Goal: Information Seeking & Learning: Learn about a topic

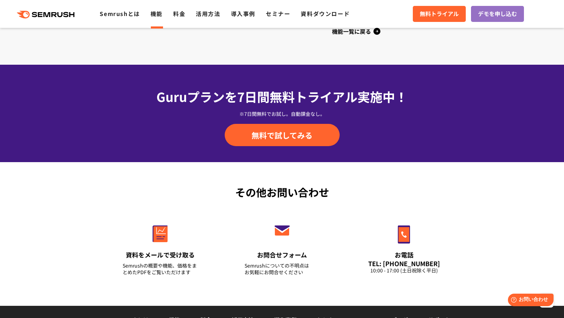
scroll to position [995, 0]
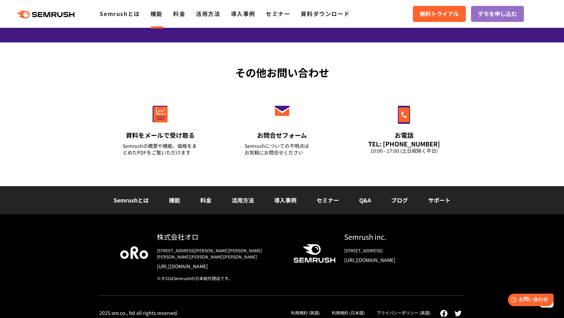
click at [124, 203] on link "Semrushとは" at bounding box center [131, 200] width 35 height 8
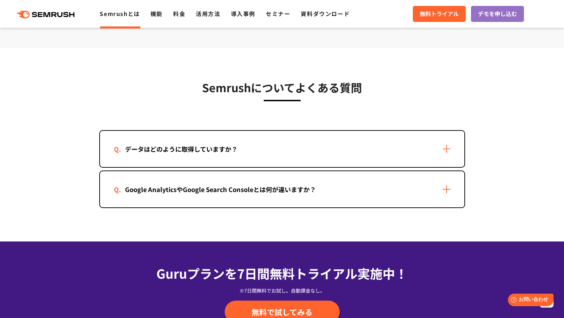
scroll to position [1394, 0]
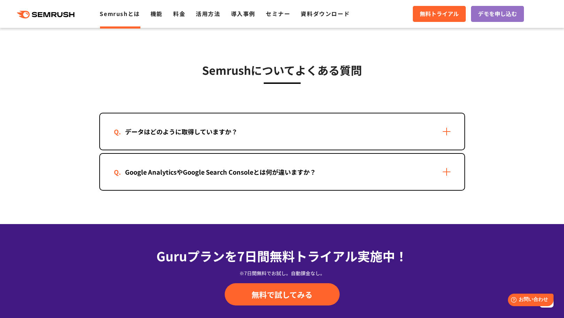
click at [178, 130] on div "データはどのように取得していますか？" at bounding box center [181, 132] width 135 height 10
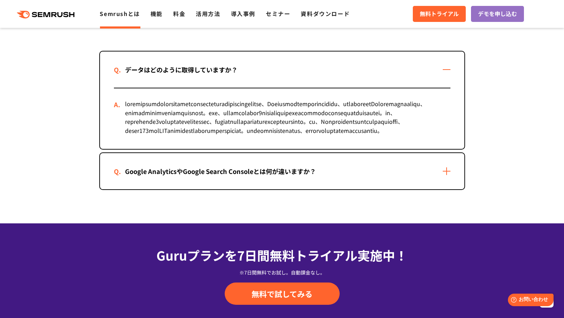
scroll to position [1463, 0]
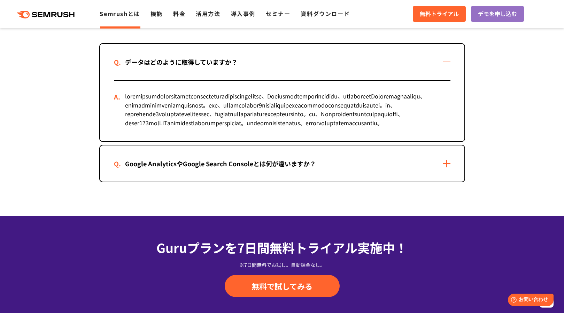
click at [168, 182] on div "Google AnalyticsやGoogle Search Consoleとは何が違いますか？" at bounding box center [282, 164] width 364 height 36
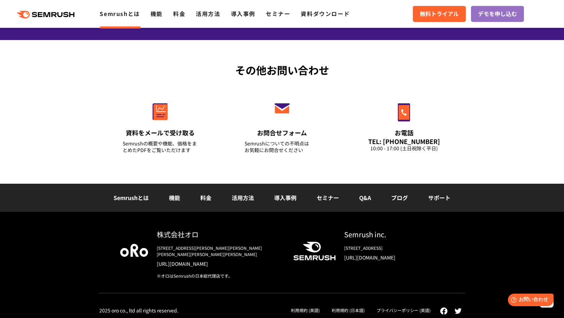
scroll to position [1841, 0]
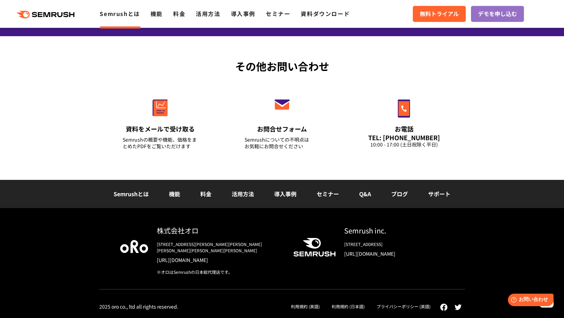
click at [202, 198] on link "料金" at bounding box center [205, 194] width 11 height 8
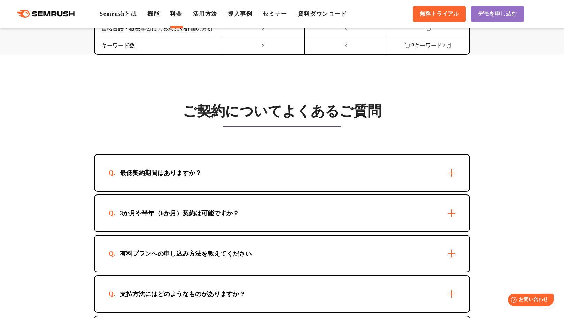
scroll to position [1916, 0]
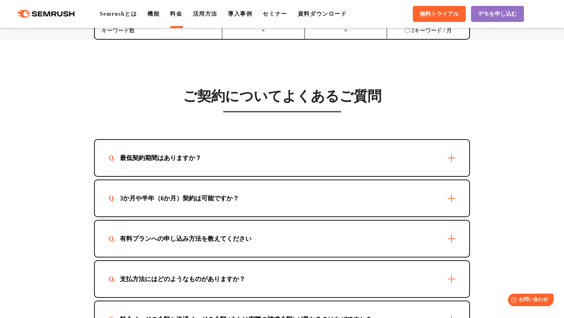
click at [151, 282] on div "支払方法にはどのようなものがありますか？" at bounding box center [282, 279] width 375 height 36
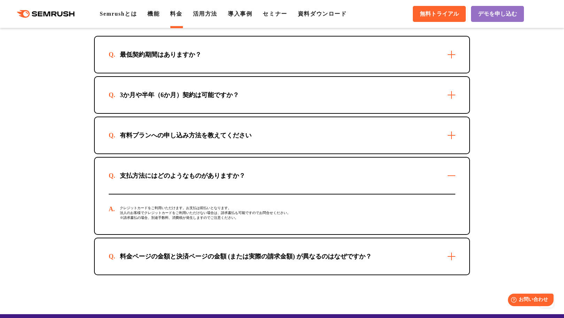
scroll to position [2021, 0]
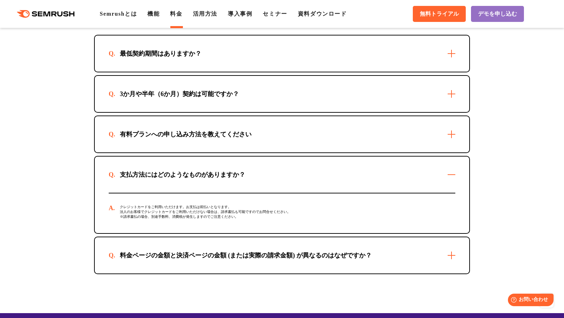
click at [131, 254] on div "料金ページの金額と決済ページの金額 (または実際の請求金額) が異なるのはなぜですか？" at bounding box center [282, 256] width 375 height 36
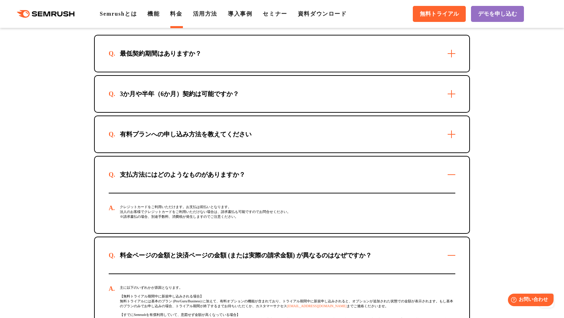
scroll to position [1986, 0]
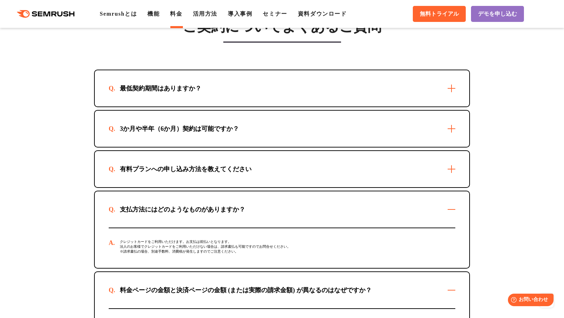
click at [132, 174] on div "有料プランへの申し込み方法を教えてください" at bounding box center [186, 169] width 154 height 8
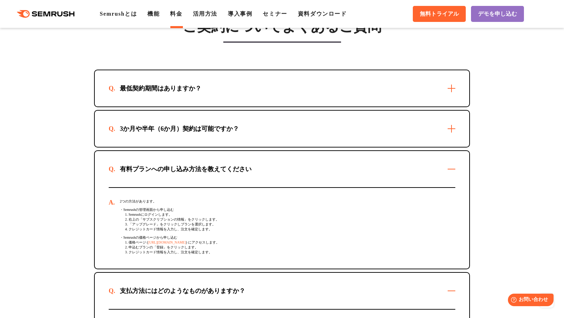
click at [125, 121] on div "3か月や半年（6か月）契約は可能ですか？" at bounding box center [282, 129] width 375 height 36
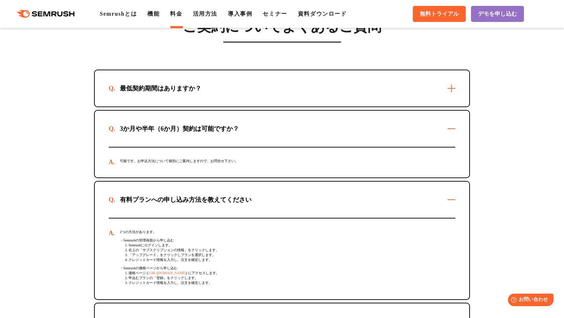
click at [128, 107] on div "最低契約期間はありますか？" at bounding box center [282, 88] width 375 height 36
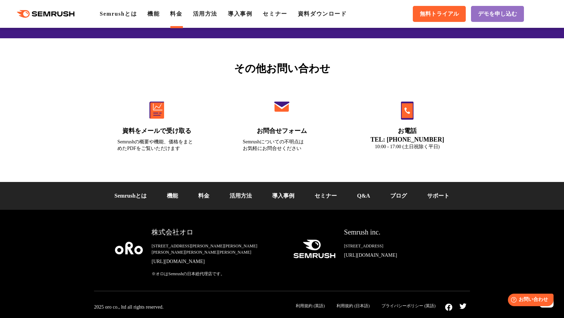
scroll to position [2613, 0]
click at [238, 199] on link "活用方法" at bounding box center [241, 196] width 22 height 6
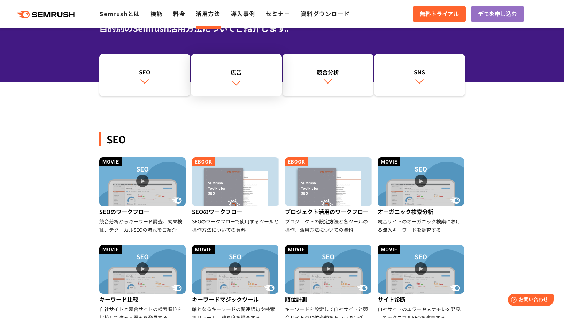
scroll to position [35, 0]
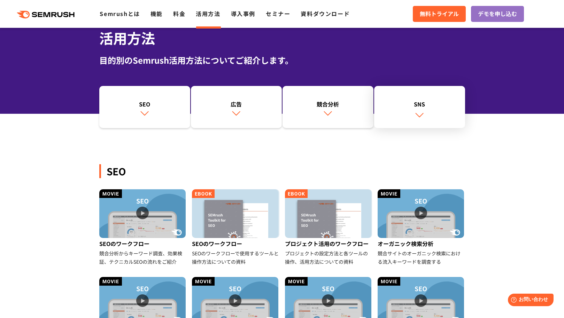
click at [393, 93] on link "SNS" at bounding box center [419, 107] width 91 height 43
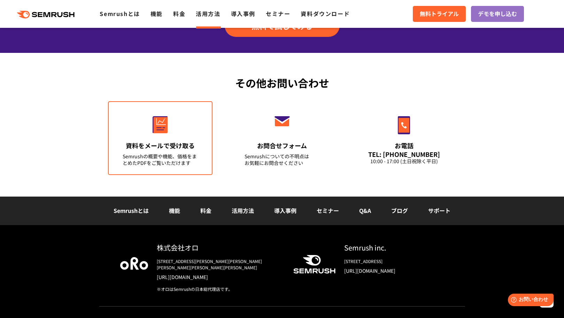
scroll to position [992, 0]
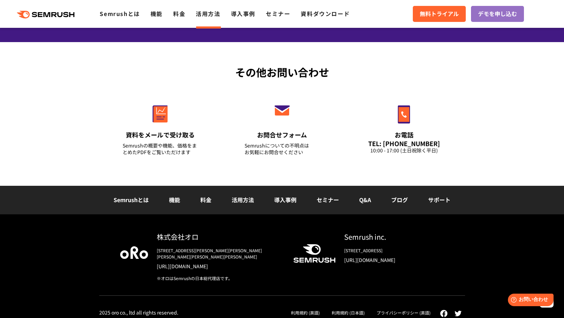
click at [294, 202] on link "導入事例" at bounding box center [285, 200] width 22 height 8
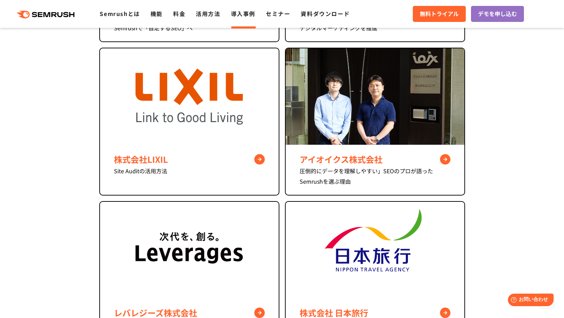
scroll to position [418, 0]
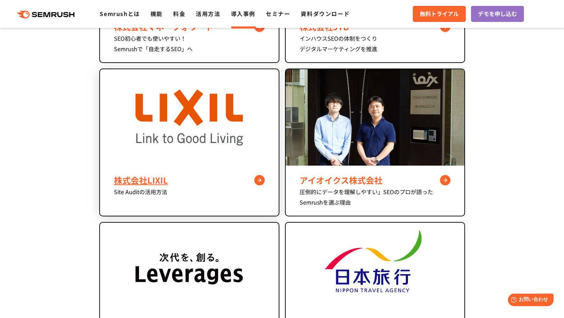
click at [164, 161] on img at bounding box center [189, 117] width 107 height 97
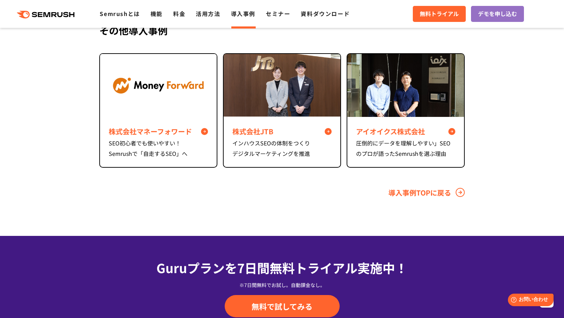
scroll to position [2822, 0]
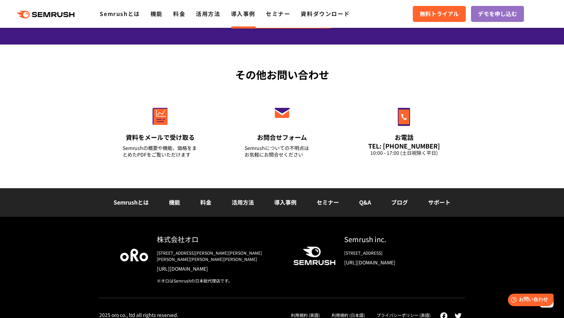
scroll to position [886, 0]
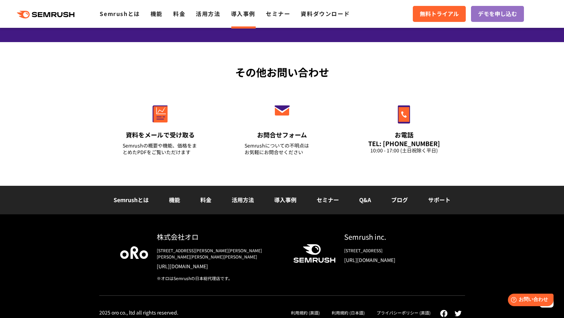
click at [368, 197] on link "Q&A" at bounding box center [365, 200] width 12 height 8
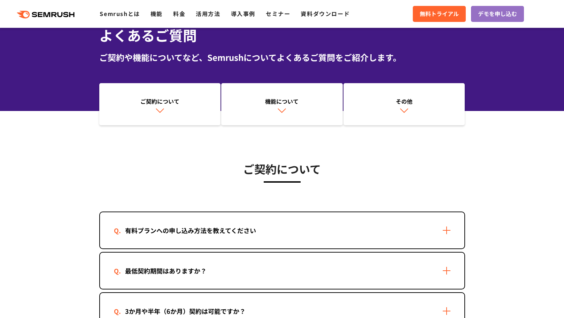
scroll to position [139, 0]
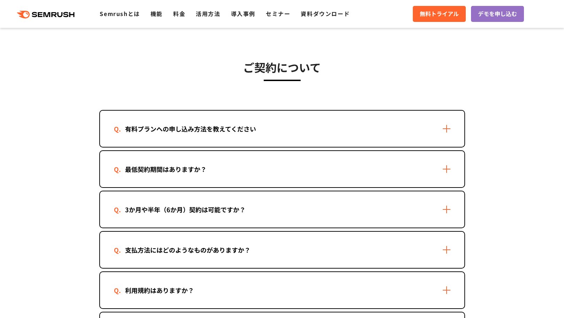
click at [176, 238] on div "支払方法にはどのようなものがありますか？" at bounding box center [282, 250] width 364 height 36
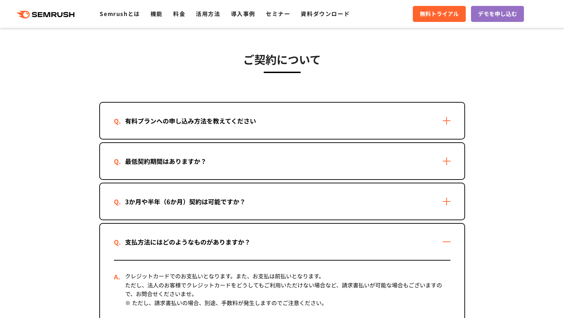
scroll to position [174, 0]
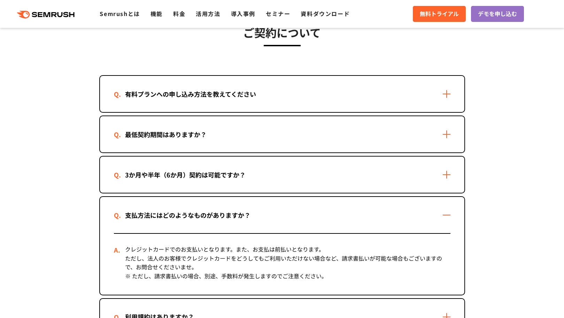
click at [188, 108] on div "有料プランへの申し込み方法を教えてください" at bounding box center [282, 94] width 364 height 36
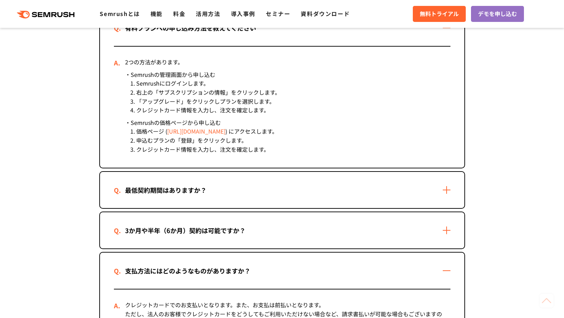
scroll to position [279, 0]
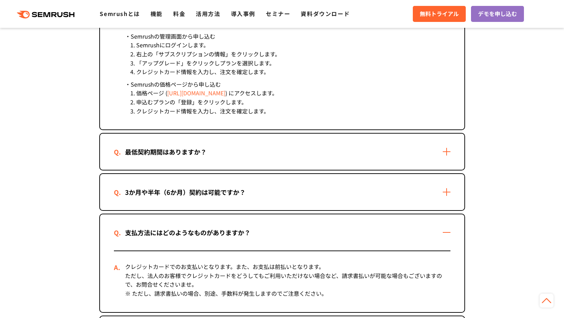
click at [163, 149] on div "最低契約期間はありますか？" at bounding box center [166, 152] width 104 height 10
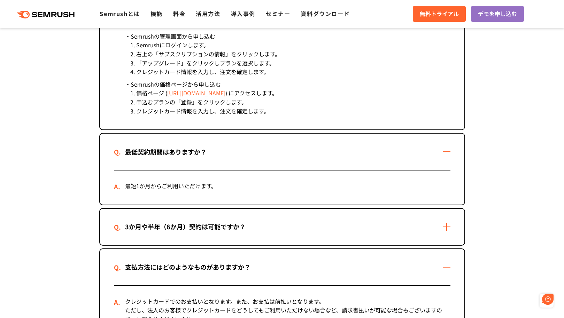
scroll to position [0, 0]
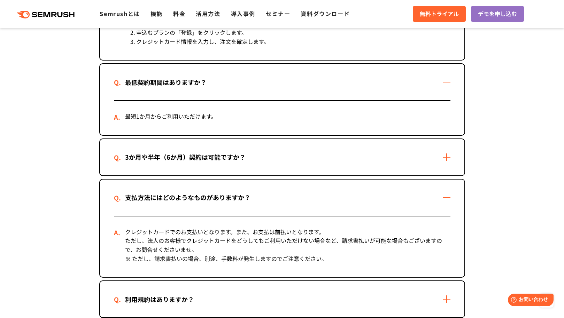
click at [162, 156] on div "3か月や半年（6か月）契約は可能ですか？" at bounding box center [185, 157] width 143 height 10
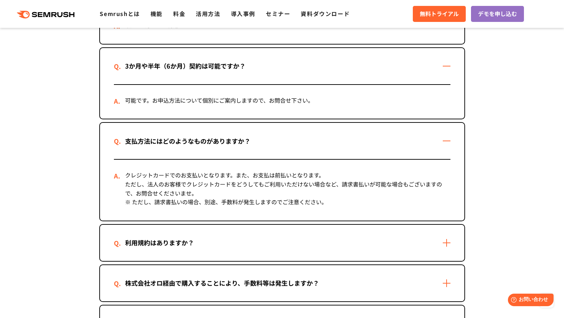
scroll to position [453, 0]
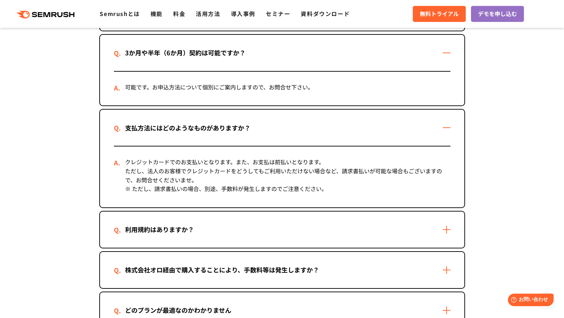
click at [137, 224] on div "利用規約はありますか？" at bounding box center [282, 230] width 364 height 36
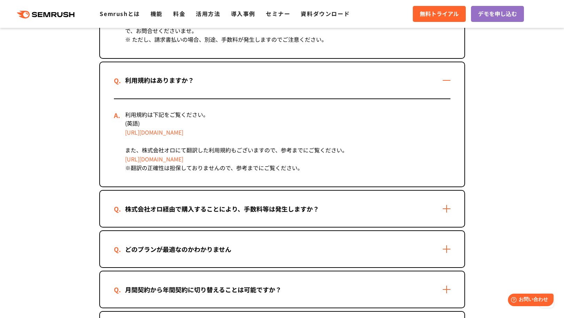
scroll to position [627, 0]
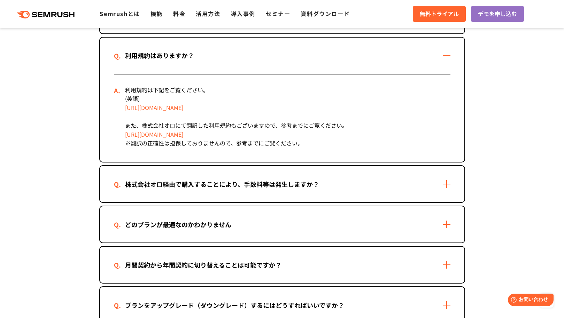
click at [125, 193] on div "株式会社オロ経由で購入することにより、手数料等は発生しますか？" at bounding box center [282, 184] width 364 height 36
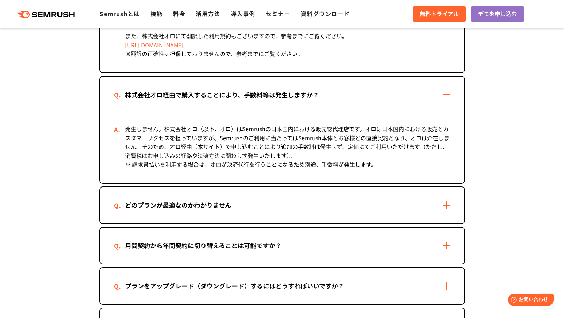
scroll to position [732, 0]
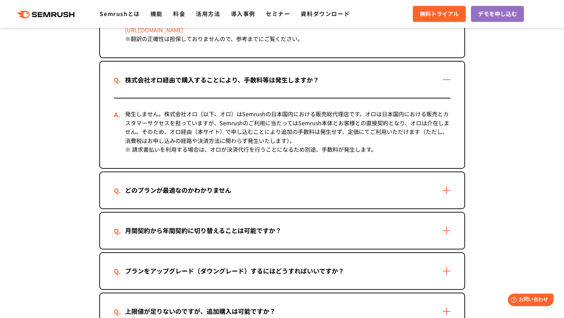
click at [103, 192] on div "どのプランが最適なのかわかりません" at bounding box center [282, 190] width 364 height 36
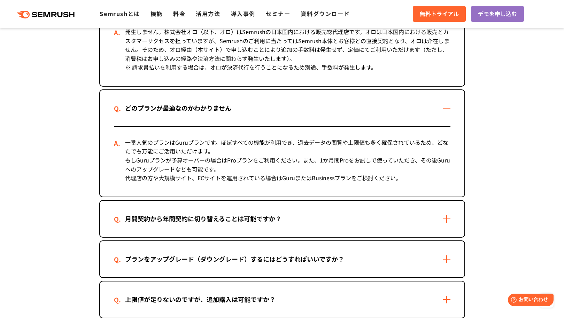
scroll to position [836, 0]
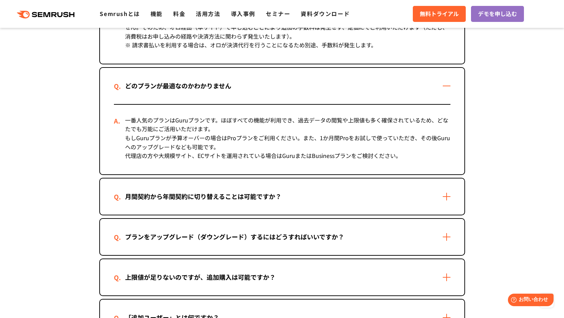
click at [106, 192] on div "月間契約から年間契約に切り替えることは可能ですか？" at bounding box center [282, 197] width 364 height 36
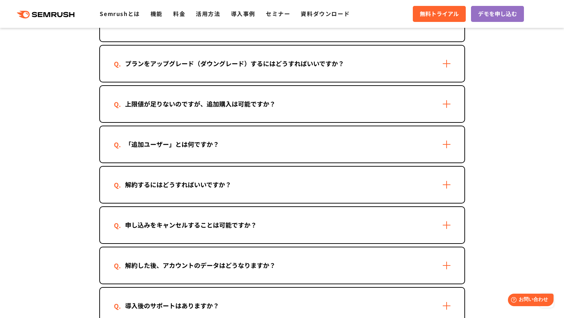
scroll to position [1080, 0]
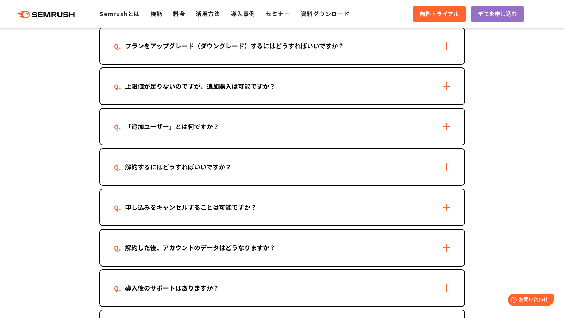
click at [159, 137] on div "「追加ユーザー」とは何ですか？" at bounding box center [282, 127] width 364 height 36
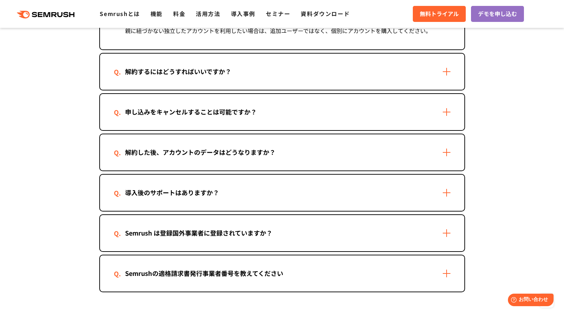
scroll to position [1254, 0]
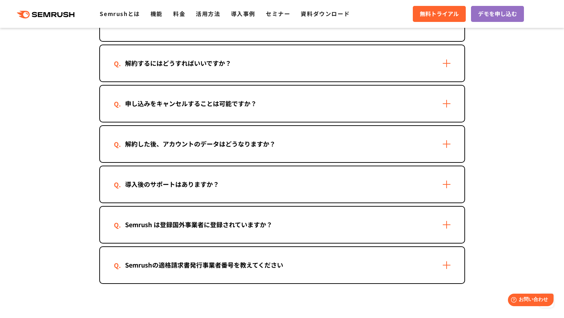
click at [157, 194] on div "導入後のサポートはありますか？" at bounding box center [282, 185] width 364 height 36
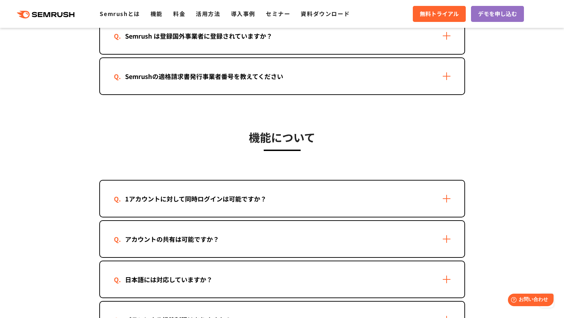
scroll to position [1568, 0]
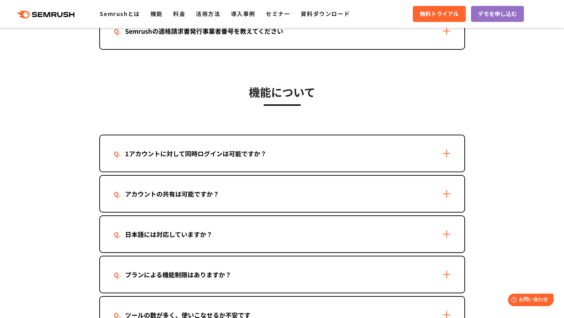
click at [186, 158] on div "1アカウントに対して同時ログインは可能ですか？" at bounding box center [196, 154] width 164 height 10
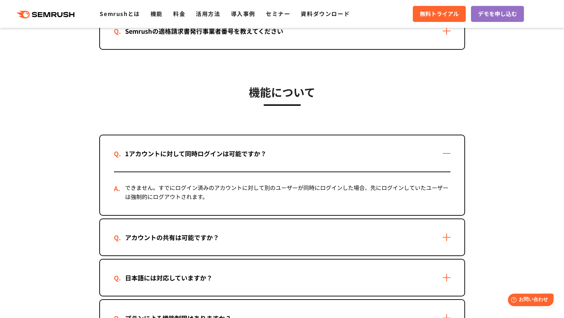
click at [186, 158] on div "1アカウントに対して同時ログインは可能ですか？" at bounding box center [196, 154] width 164 height 10
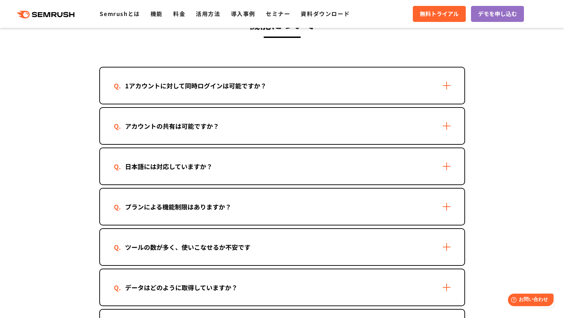
scroll to position [1638, 0]
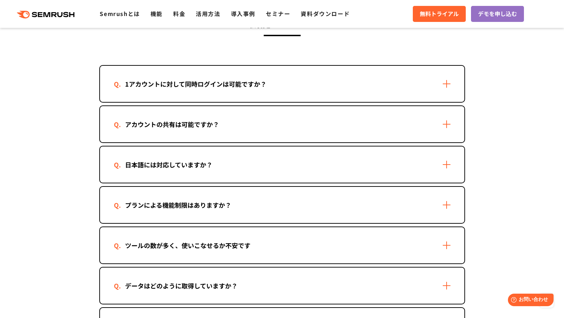
click at [207, 139] on div "アカウントの共有は可能ですか？" at bounding box center [282, 124] width 364 height 36
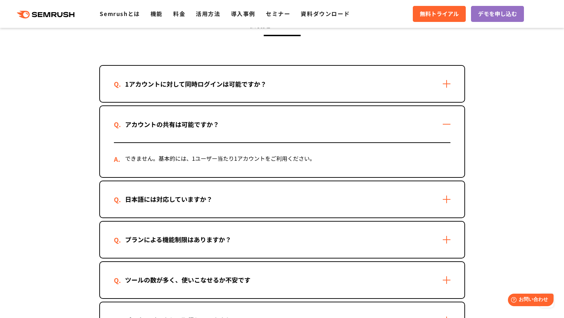
click at [207, 139] on div "アカウントの共有は可能ですか？" at bounding box center [282, 124] width 364 height 36
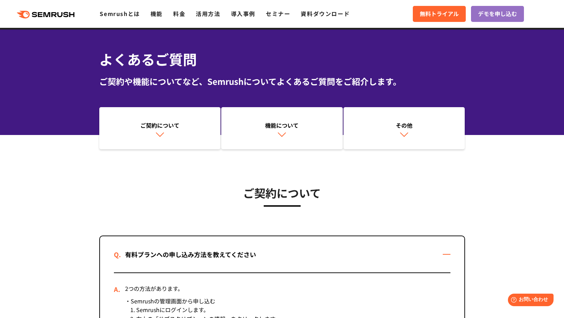
scroll to position [0, 0]
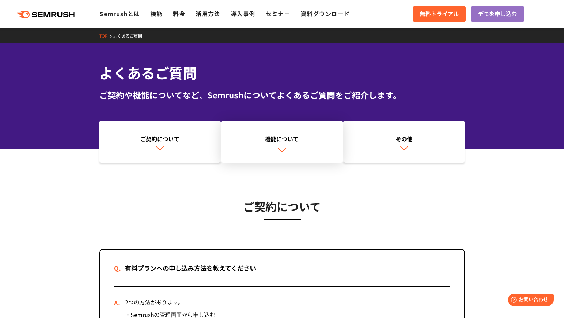
click at [283, 147] on img at bounding box center [281, 149] width 9 height 9
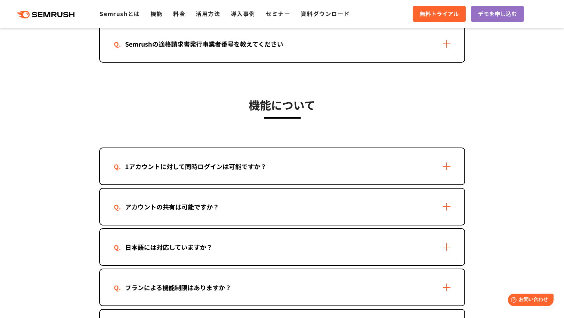
scroll to position [1620, 0]
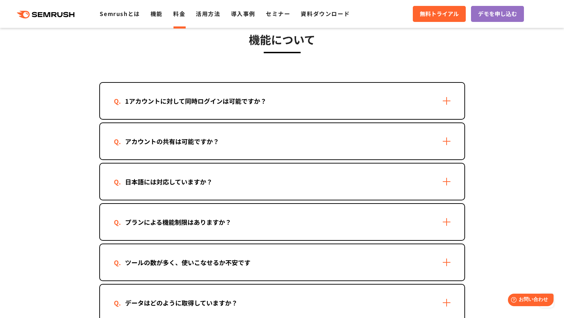
click at [175, 11] on link "料金" at bounding box center [179, 13] width 12 height 8
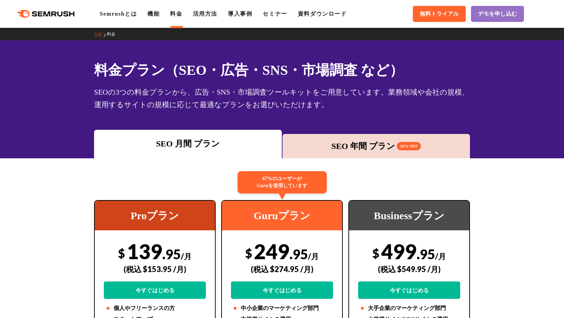
click at [321, 150] on div "SEO 年間 プラン 16% OFF" at bounding box center [376, 146] width 181 height 13
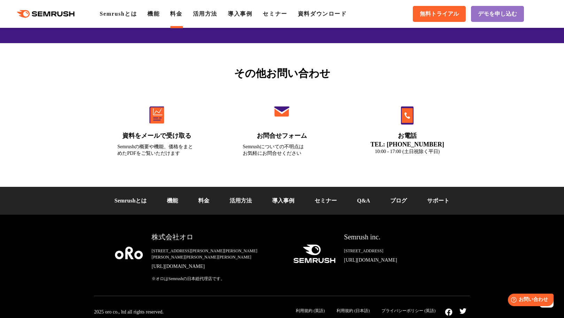
scroll to position [2355, 0]
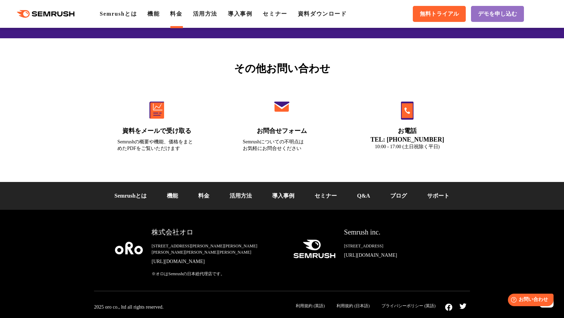
click at [432, 199] on link "サポート" at bounding box center [438, 196] width 22 height 6
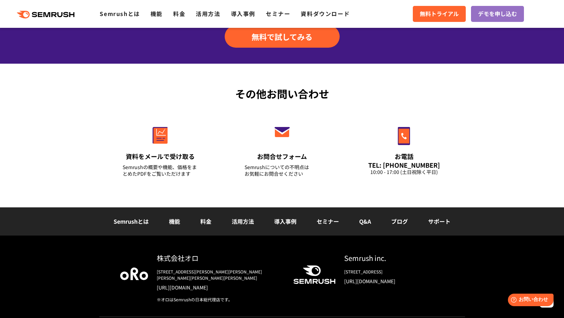
scroll to position [892, 0]
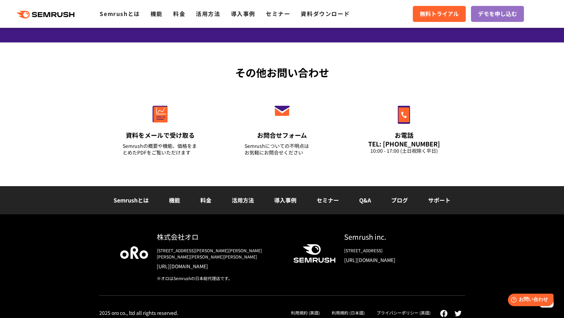
click at [510, 111] on div "その他お問い合わせ 資料をメールで受け取る Semrushの概要や機能、価格をまとめたPDFをご覧いただけます お問合せフォーム Semrushについての不明…" at bounding box center [282, 115] width 564 height 144
